Goal: Navigation & Orientation: Find specific page/section

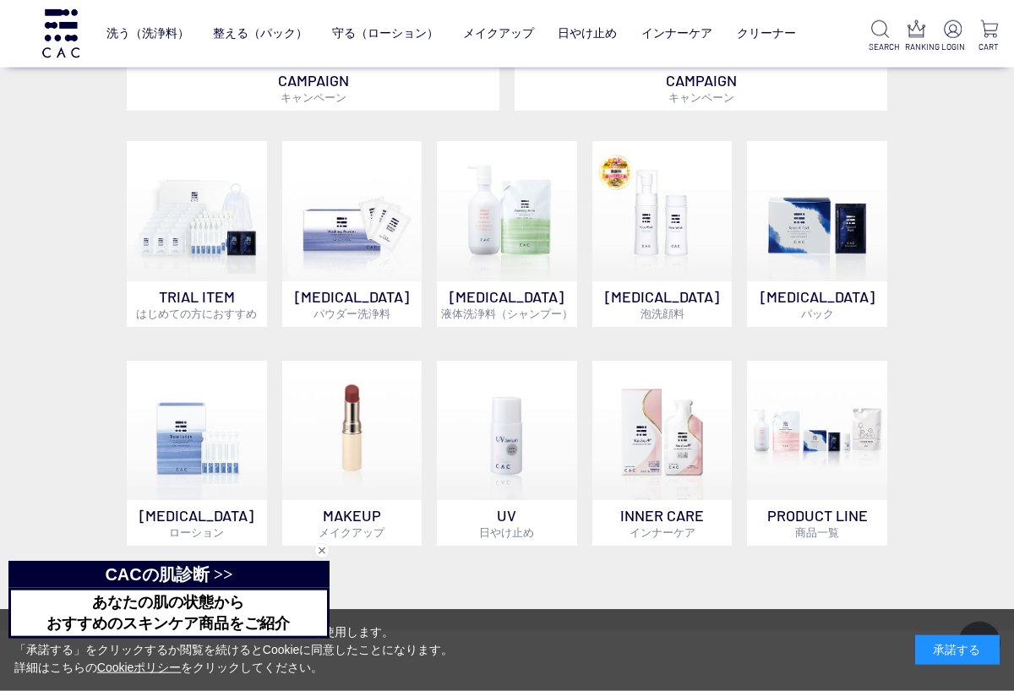
scroll to position [949, 0]
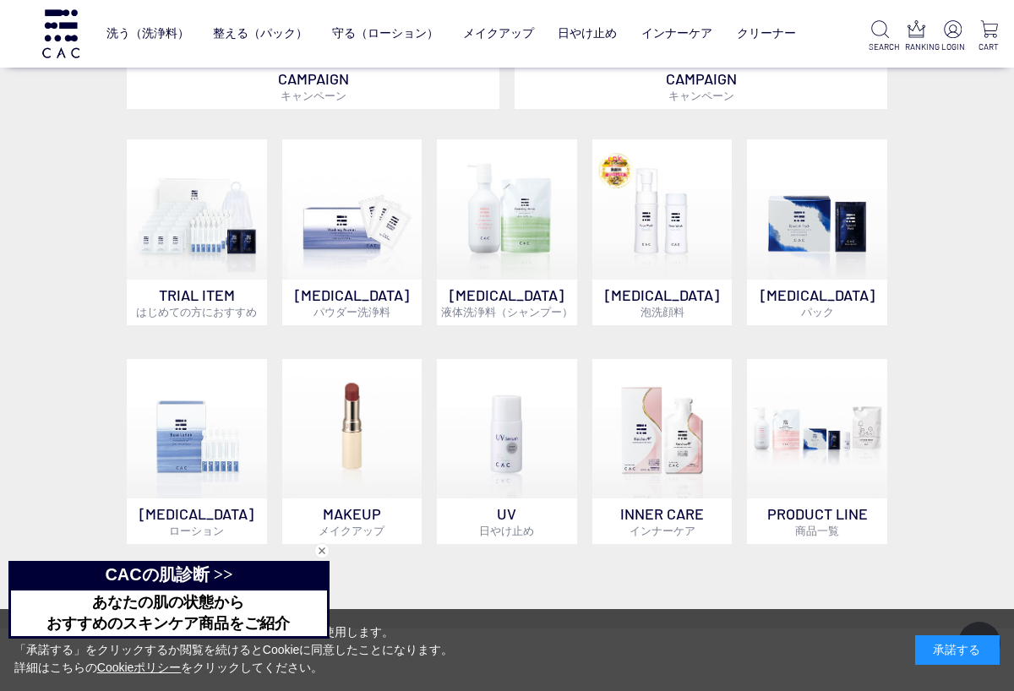
click at [222, 457] on img at bounding box center [197, 429] width 140 height 140
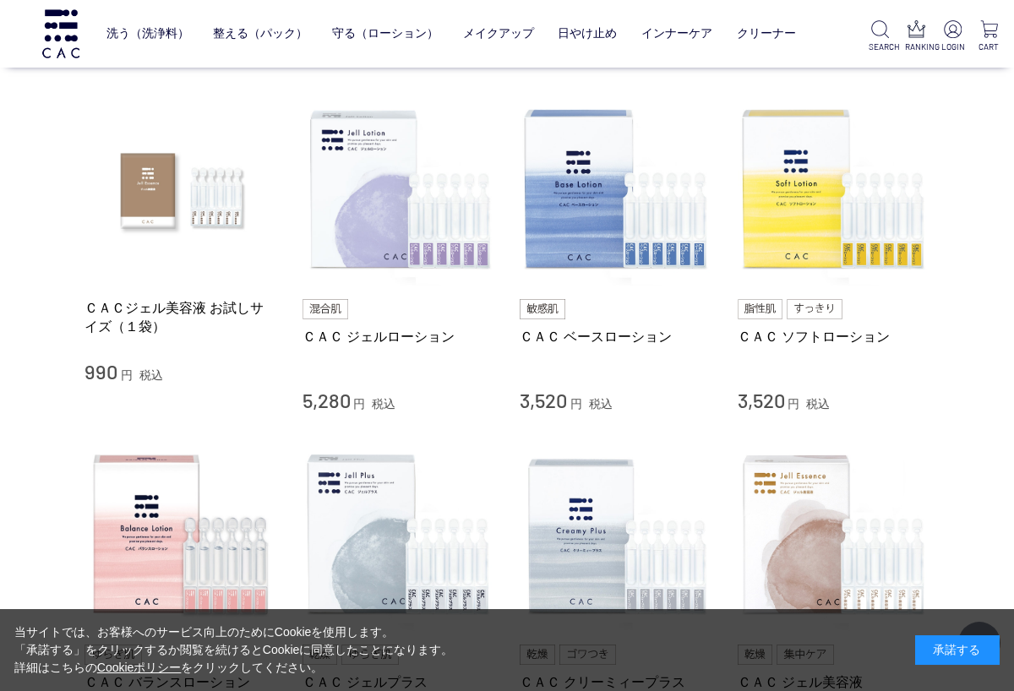
scroll to position [323, 0]
click at [568, 144] on img at bounding box center [615, 190] width 193 height 193
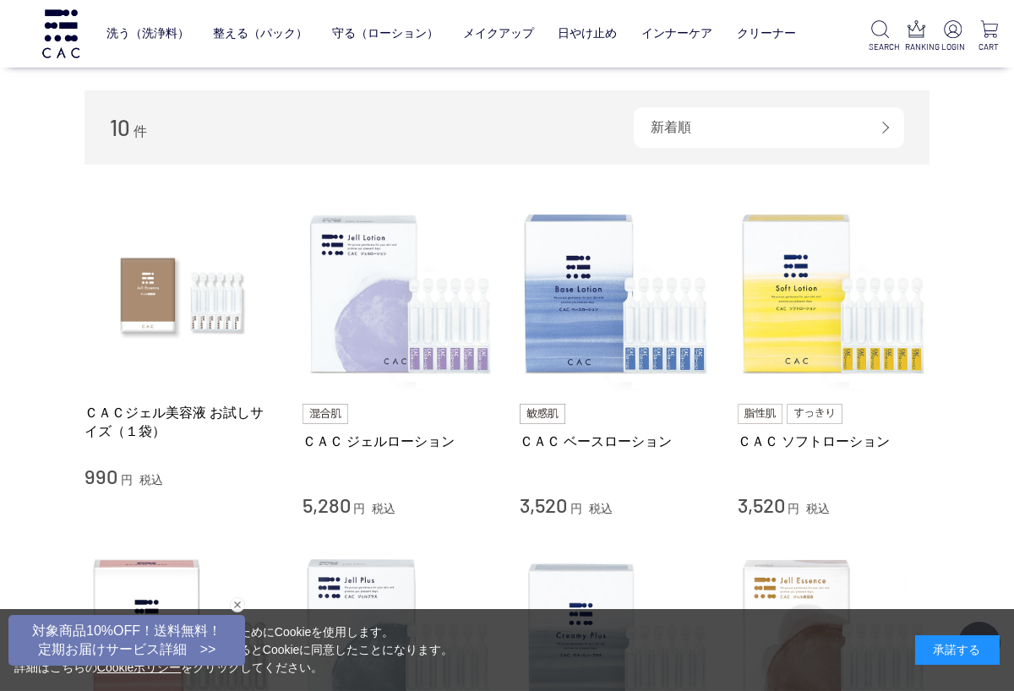
scroll to position [0, 0]
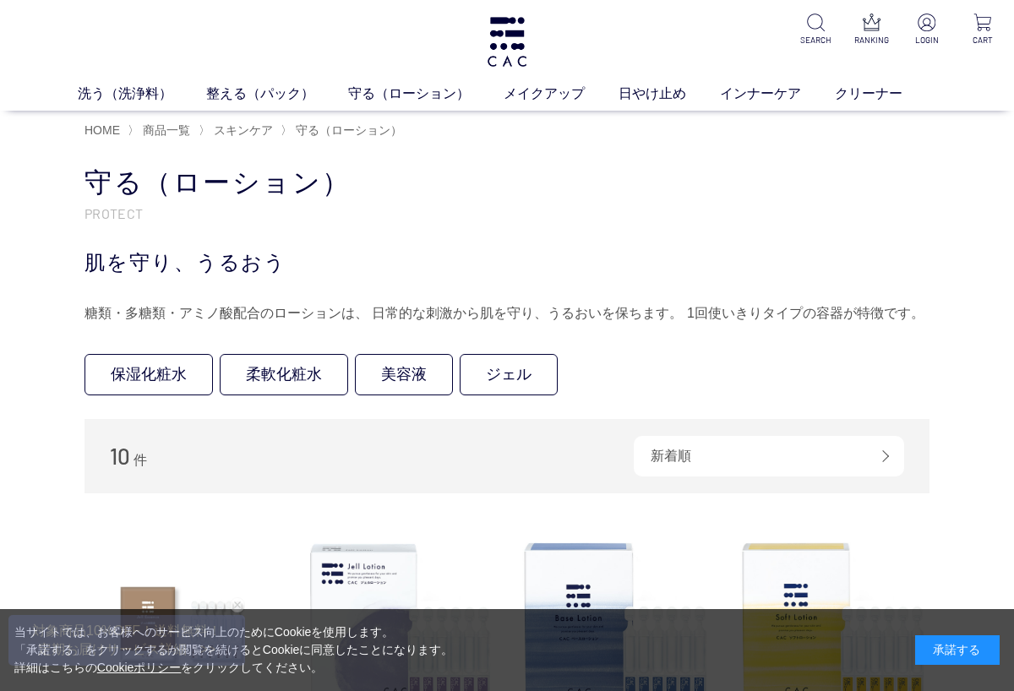
click at [542, 124] on link "フェイスカラー" at bounding box center [533, 125] width 83 height 14
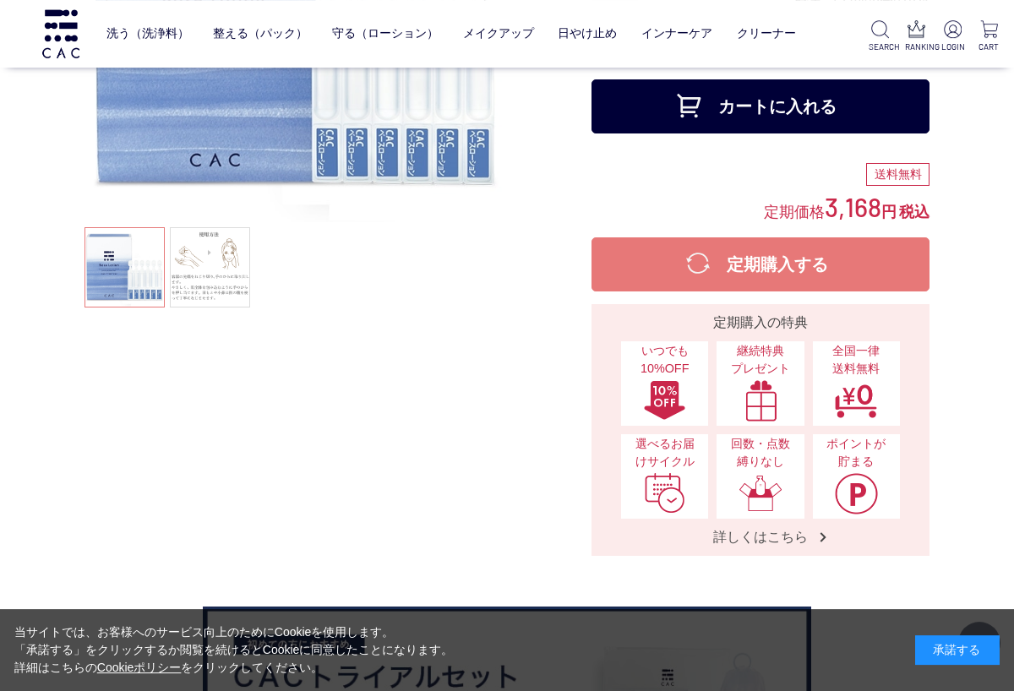
scroll to position [266, 0]
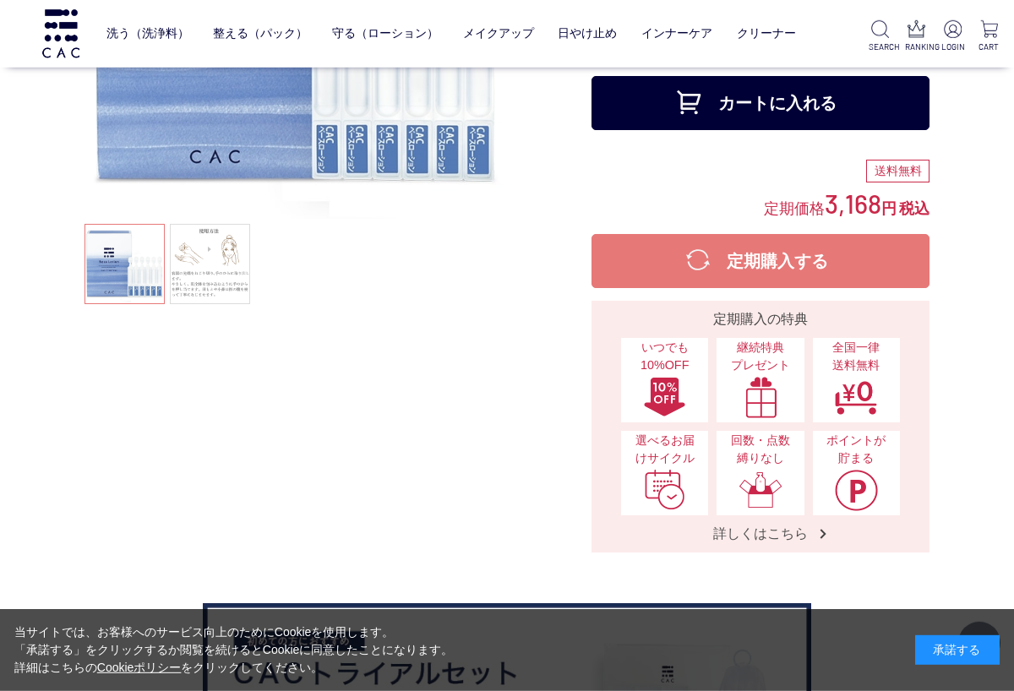
click at [193, 224] on link at bounding box center [210, 264] width 80 height 80
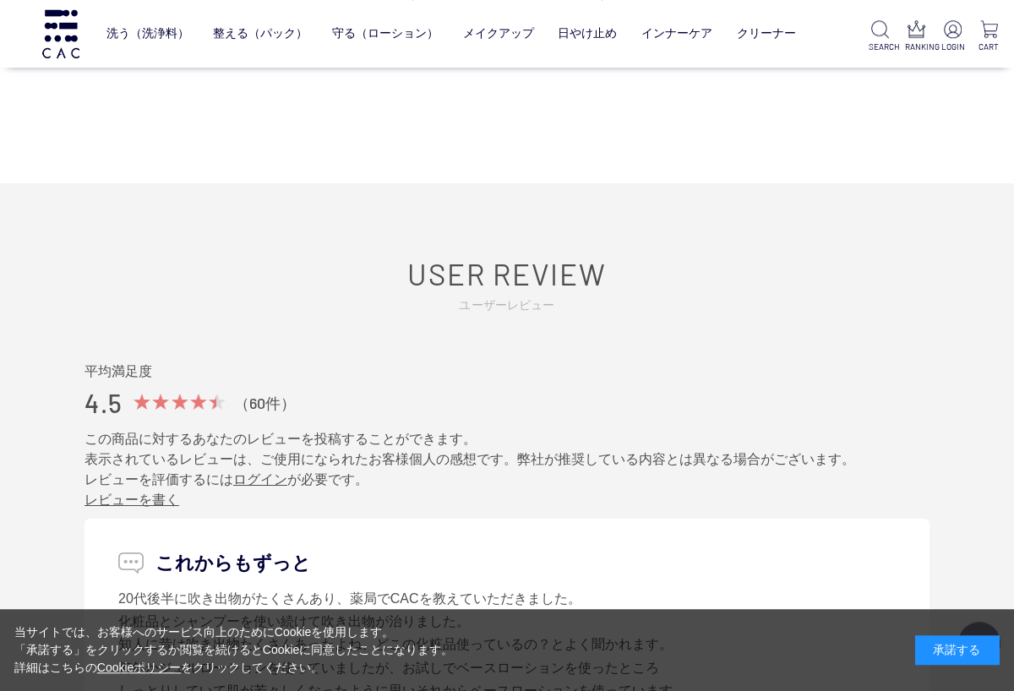
scroll to position [8713, 0]
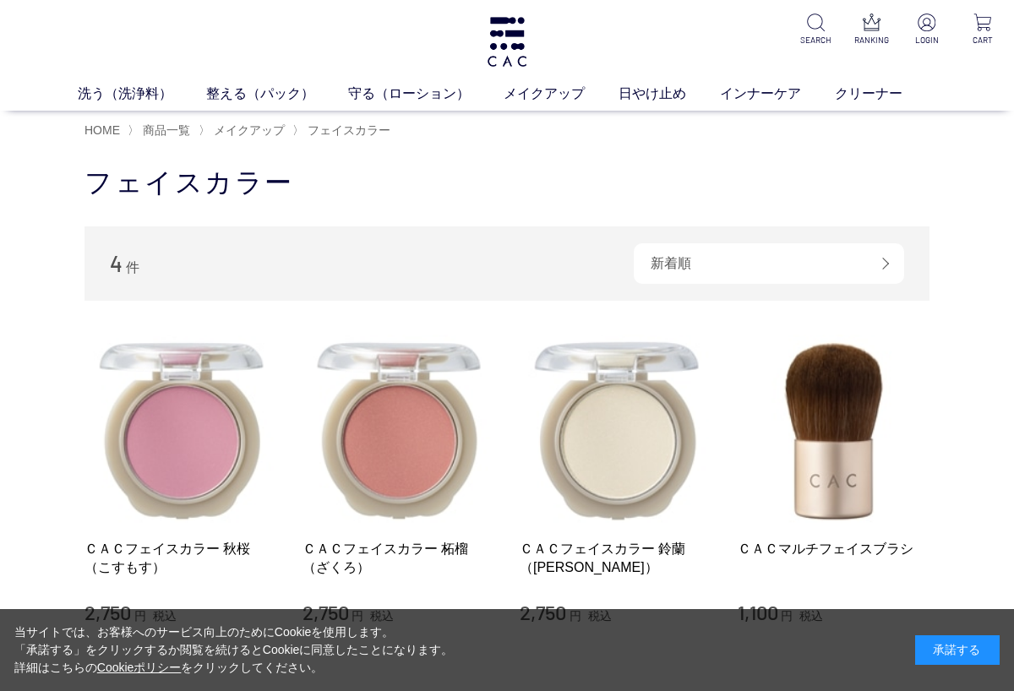
click at [392, 122] on link "ベース" at bounding box center [391, 125] width 35 height 14
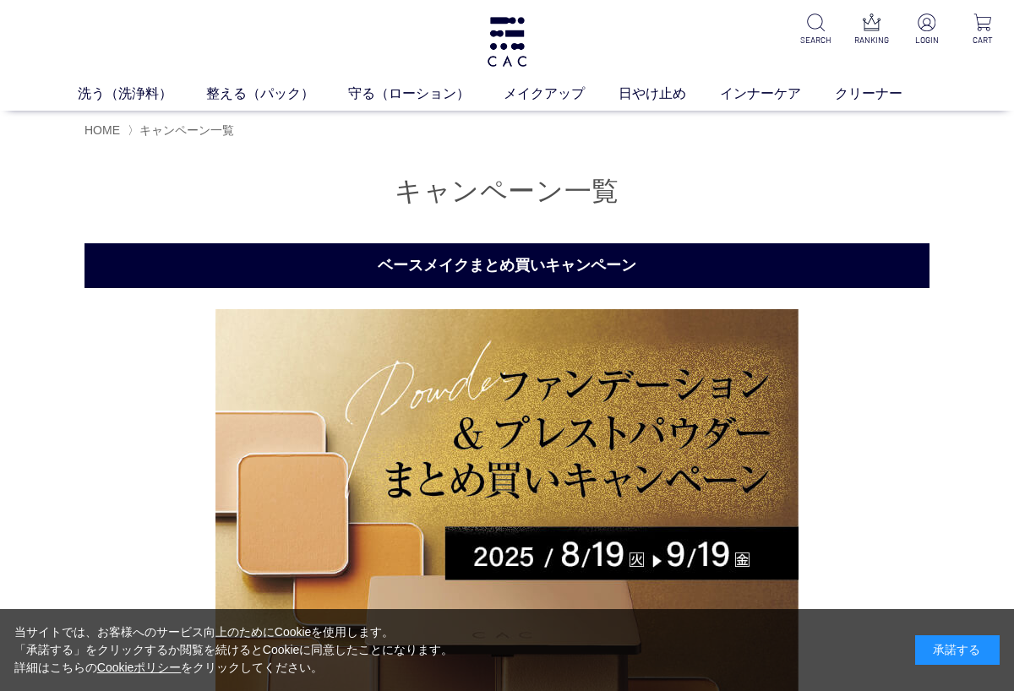
click at [257, 85] on link "整える（パック）" at bounding box center [277, 94] width 142 height 20
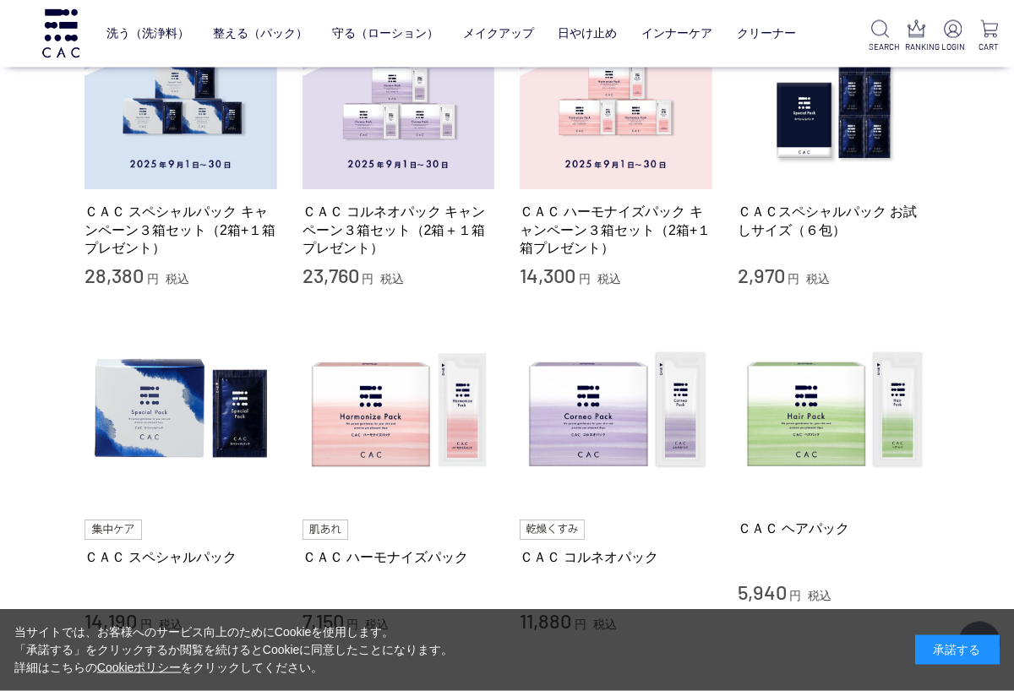
scroll to position [446, 0]
click at [690, 396] on img at bounding box center [615, 410] width 193 height 193
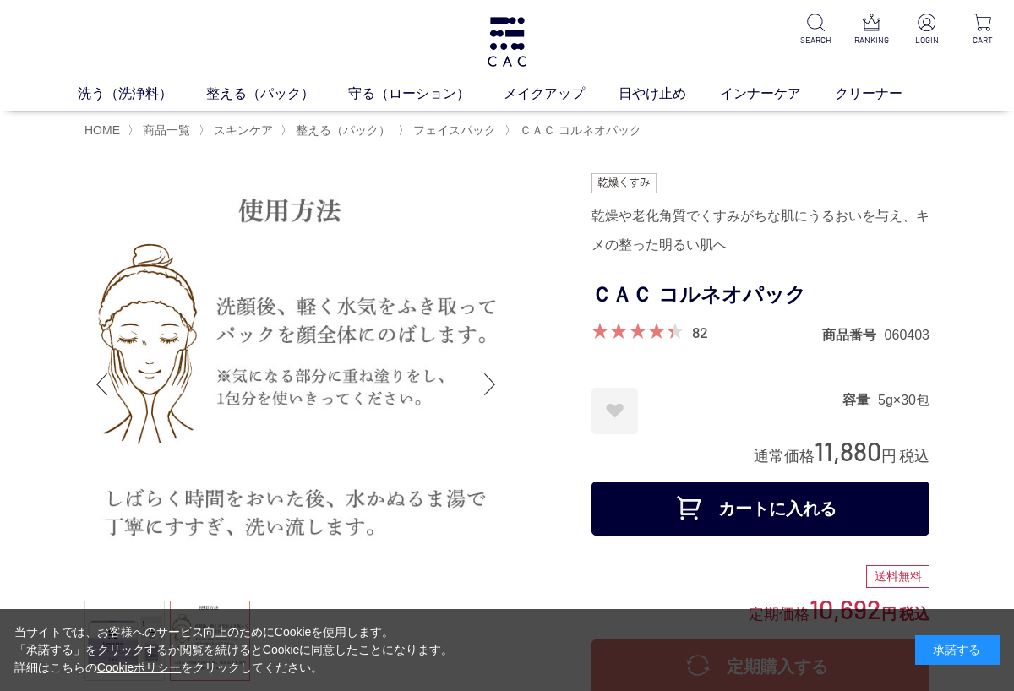
click at [786, 90] on link "インナーケア" at bounding box center [777, 94] width 115 height 20
